Goal: Download file/media

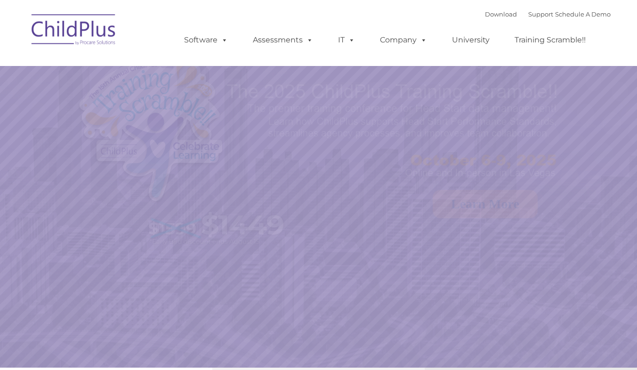
select select "MEDIUM"
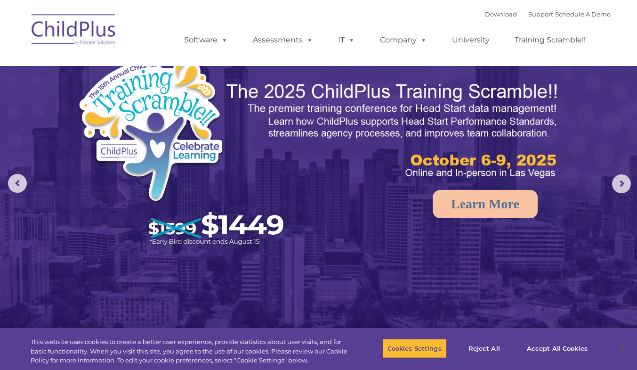
click at [88, 28] on img at bounding box center [74, 31] width 94 height 47
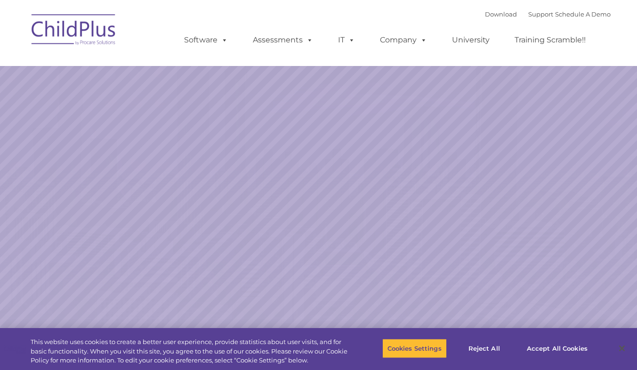
select select "MEDIUM"
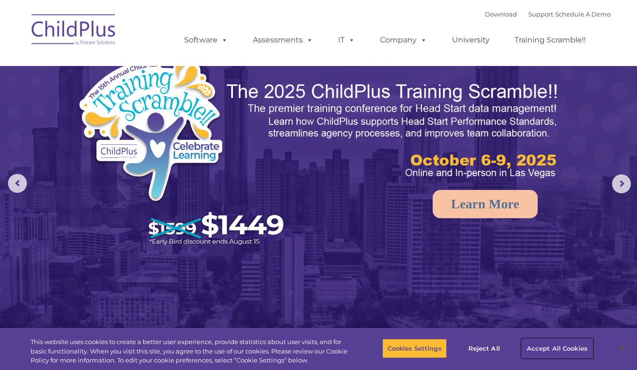
click at [546, 347] on button "Accept All Cookies" at bounding box center [557, 348] width 71 height 20
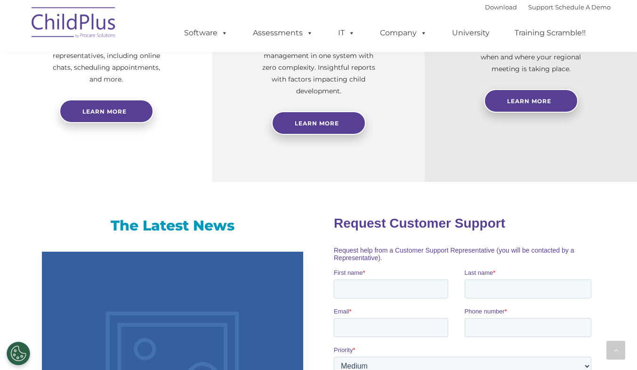
scroll to position [593, 0]
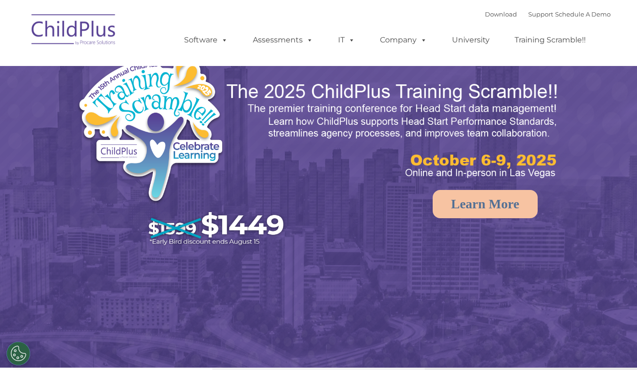
select select "MEDIUM"
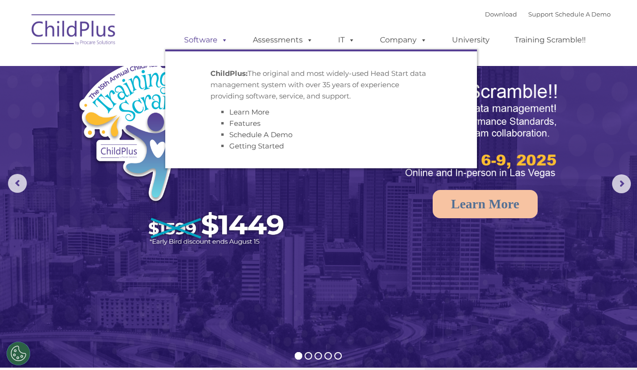
click at [217, 37] on link "Software" at bounding box center [206, 40] width 63 height 19
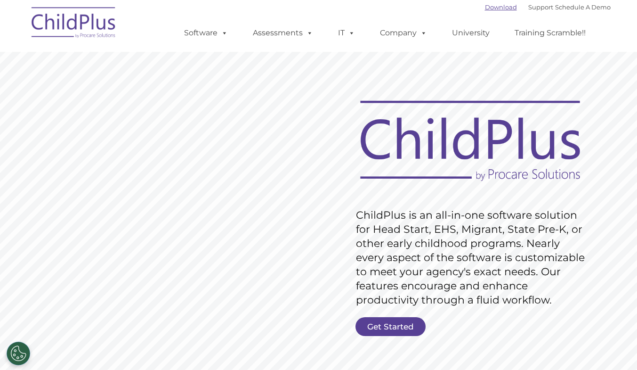
click at [492, 10] on link "Download" at bounding box center [501, 7] width 32 height 8
